Goal: Task Accomplishment & Management: Use online tool/utility

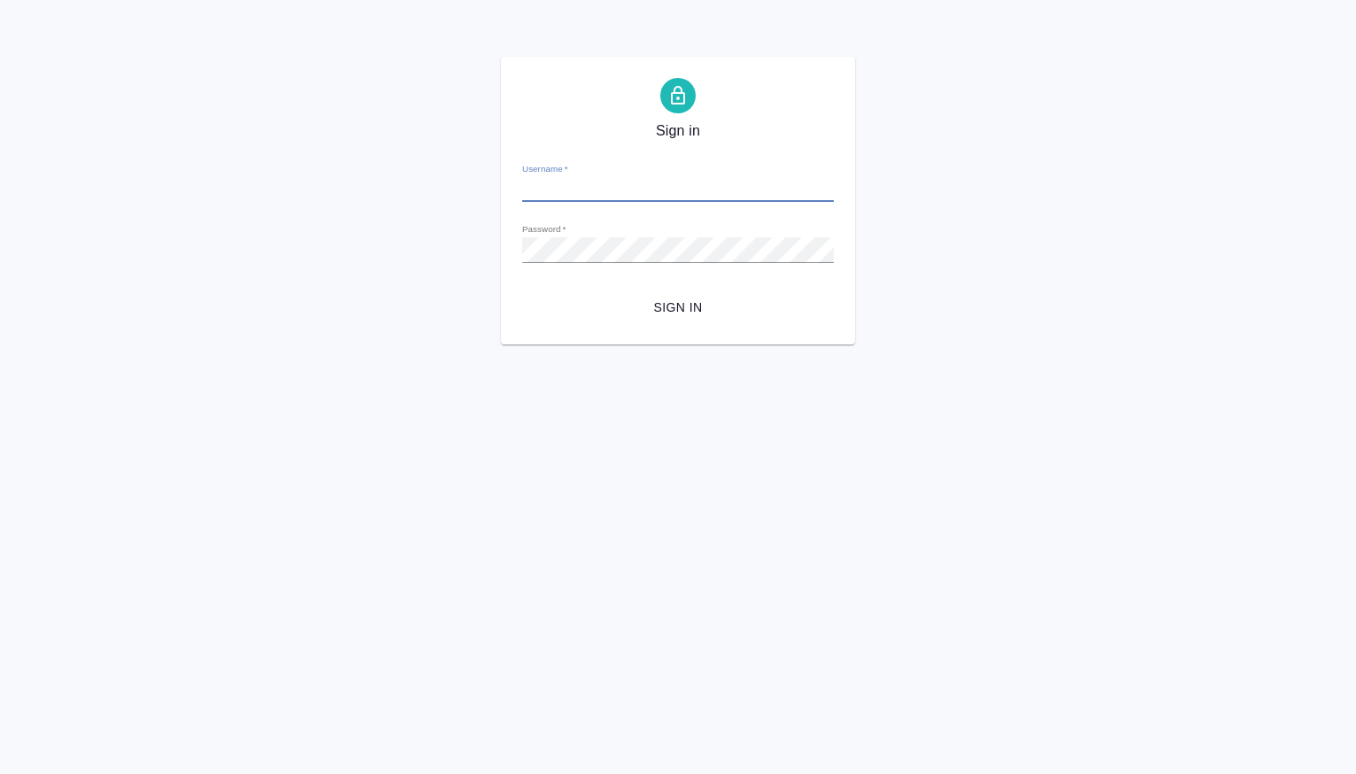
type input "[PERSON_NAME][EMAIL_ADDRESS][DOMAIN_NAME]"
click at [675, 305] on span "Sign in" at bounding box center [677, 308] width 283 height 22
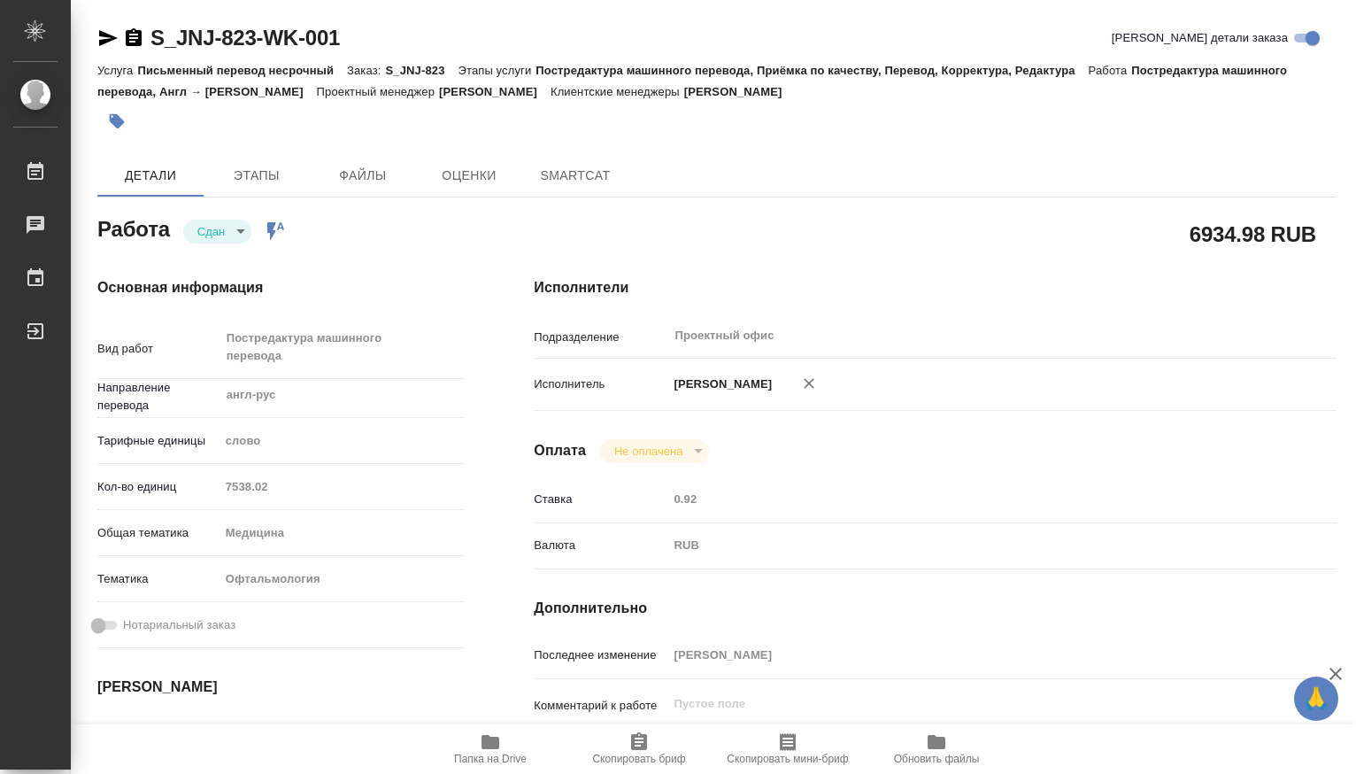
type textarea "x"
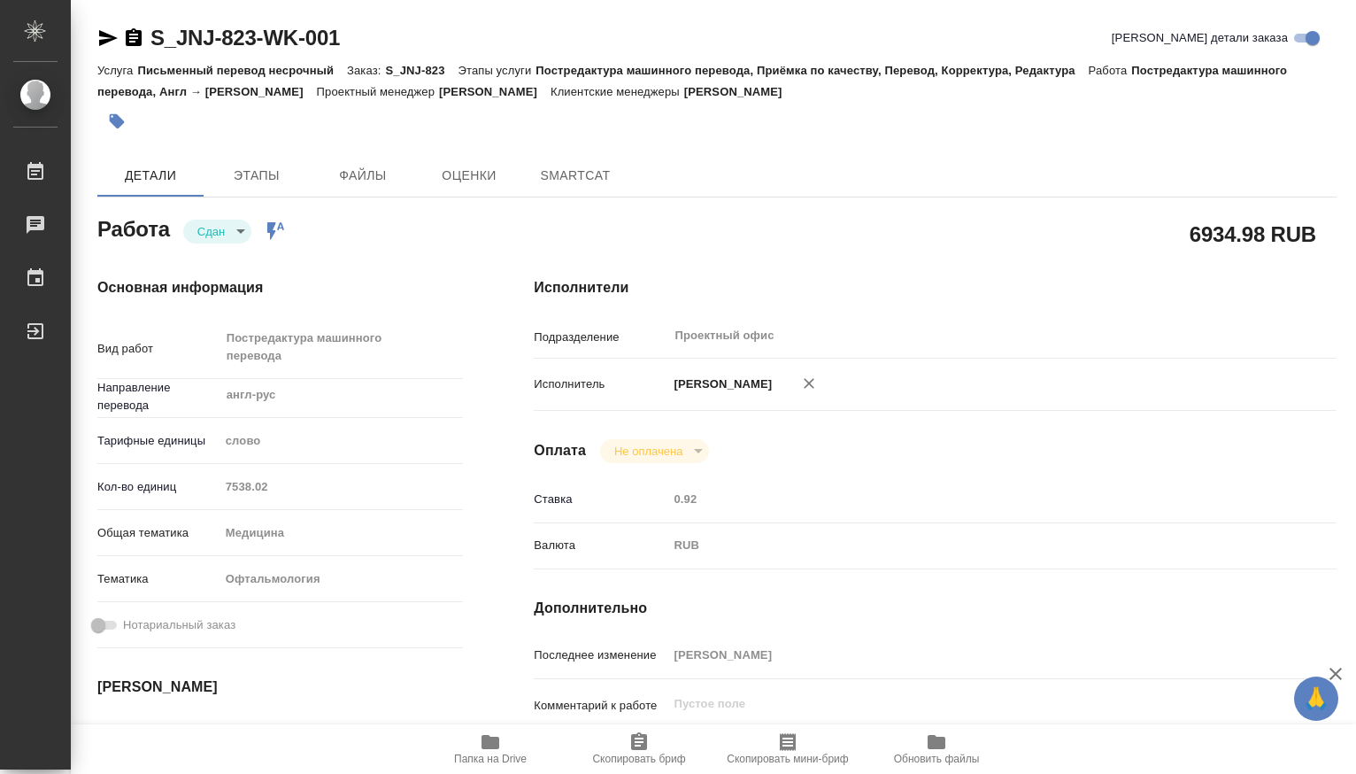
type textarea "x"
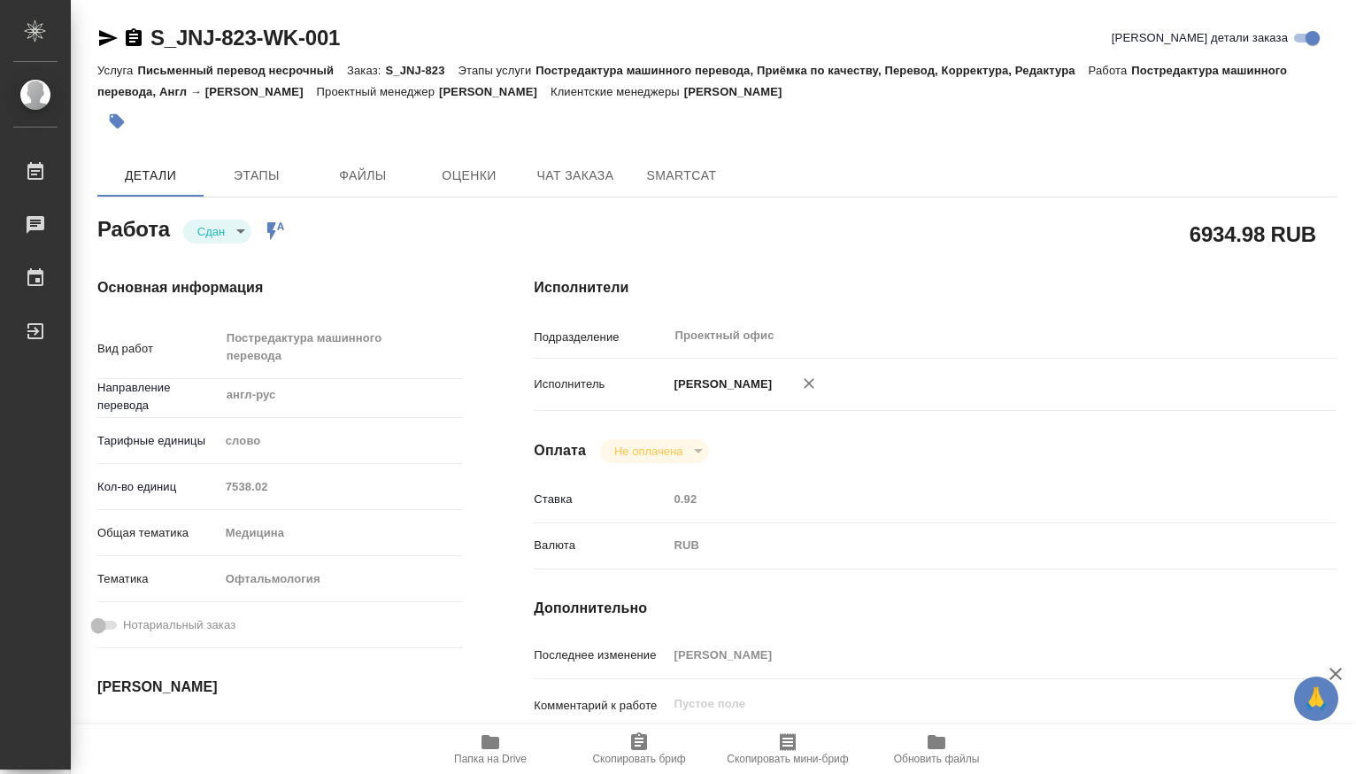
type textarea "x"
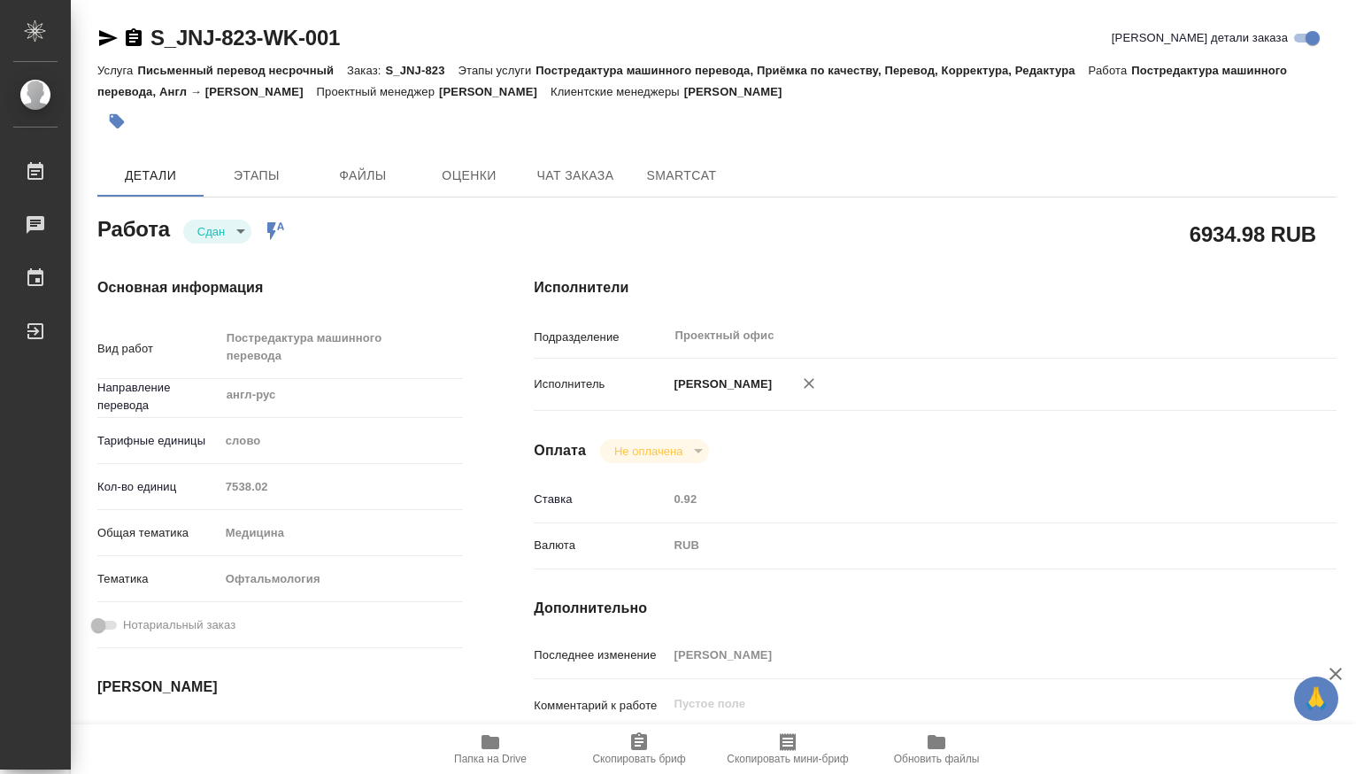
type textarea "x"
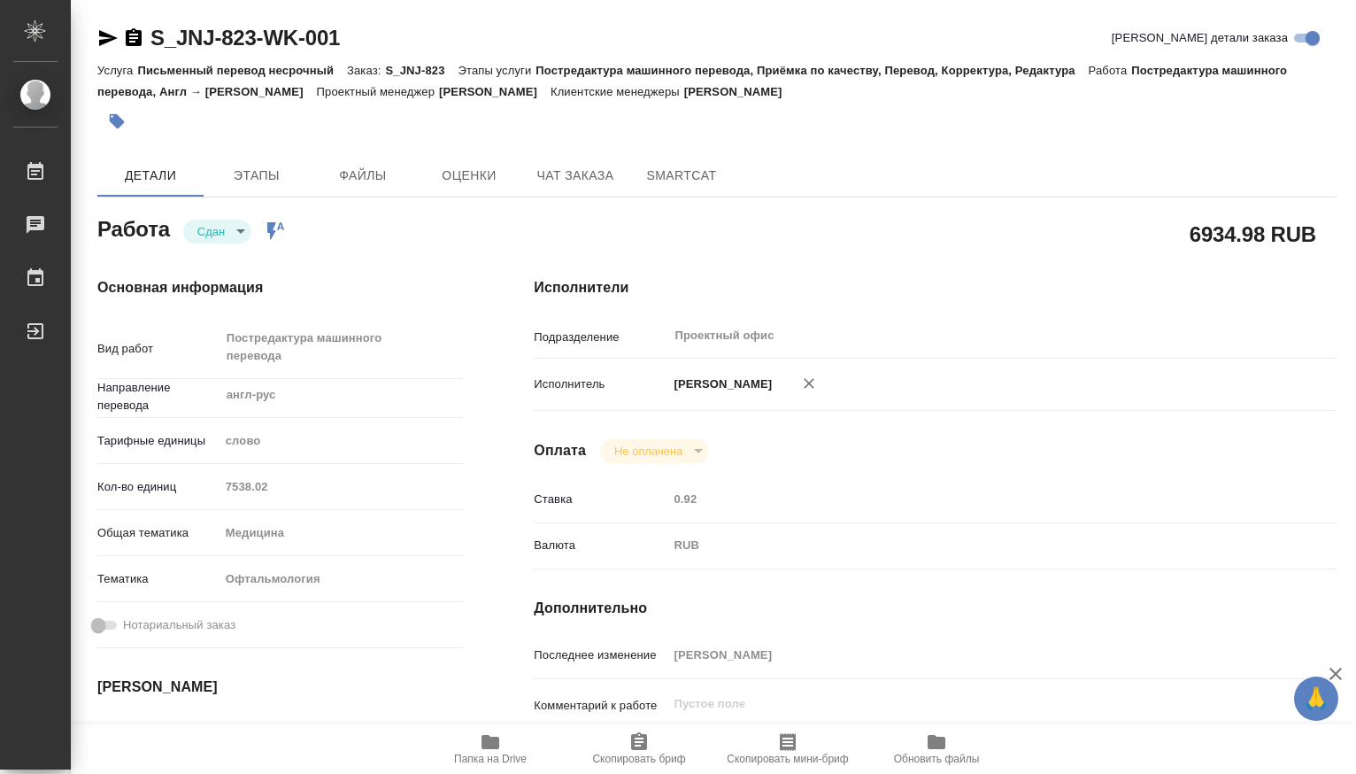
click at [201, 483] on div "Кол-во единиц 7538.02" at bounding box center [280, 486] width 366 height 31
